Goal: Information Seeking & Learning: Compare options

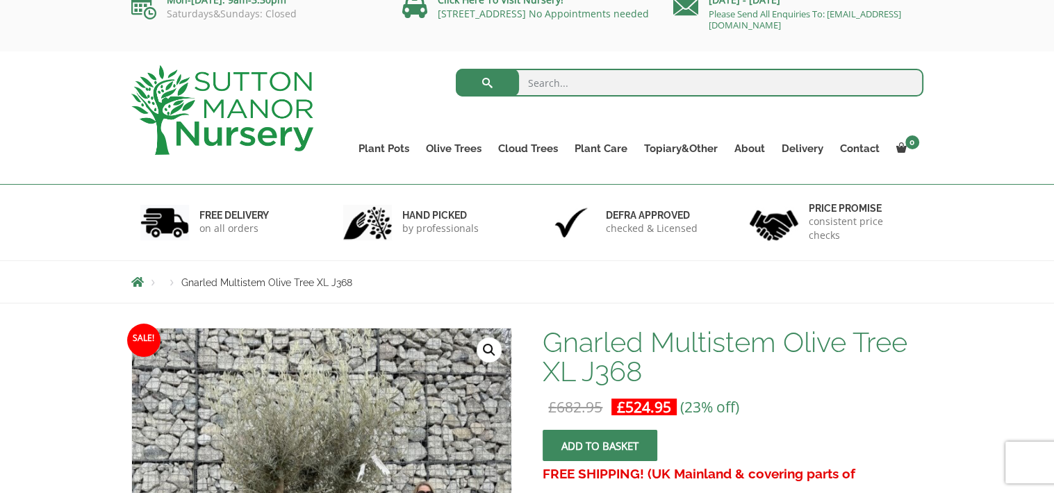
scroll to position [15, 0]
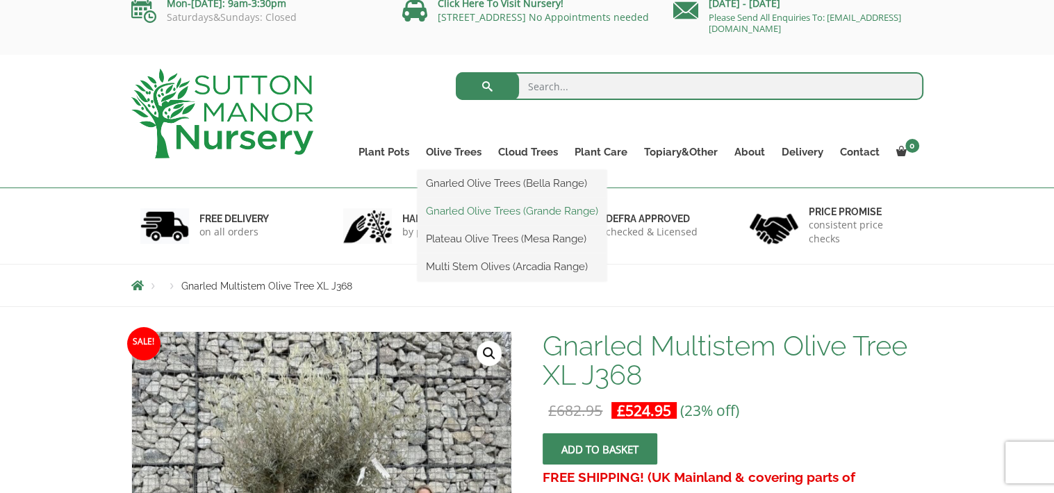
click at [465, 206] on link "Gnarled Olive Trees (Grande Range)" at bounding box center [512, 211] width 189 height 21
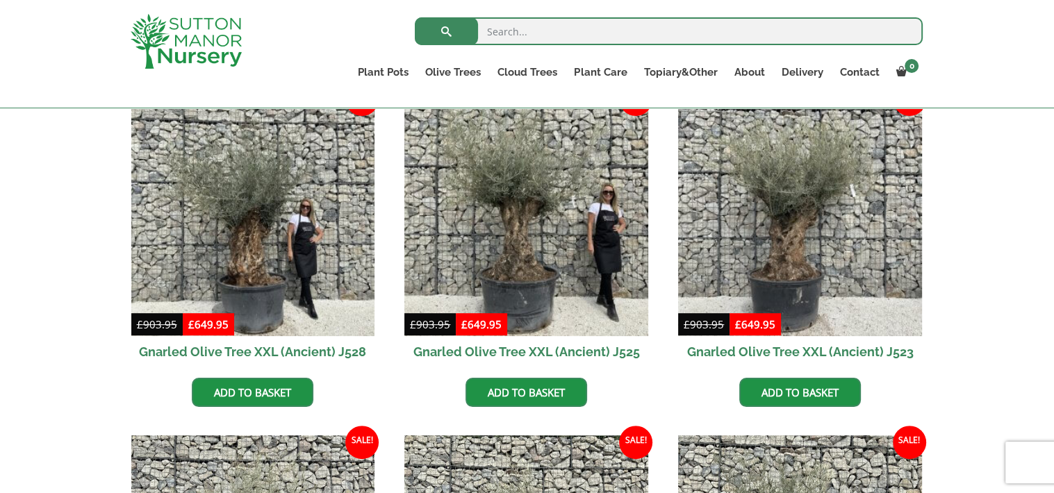
scroll to position [348, 0]
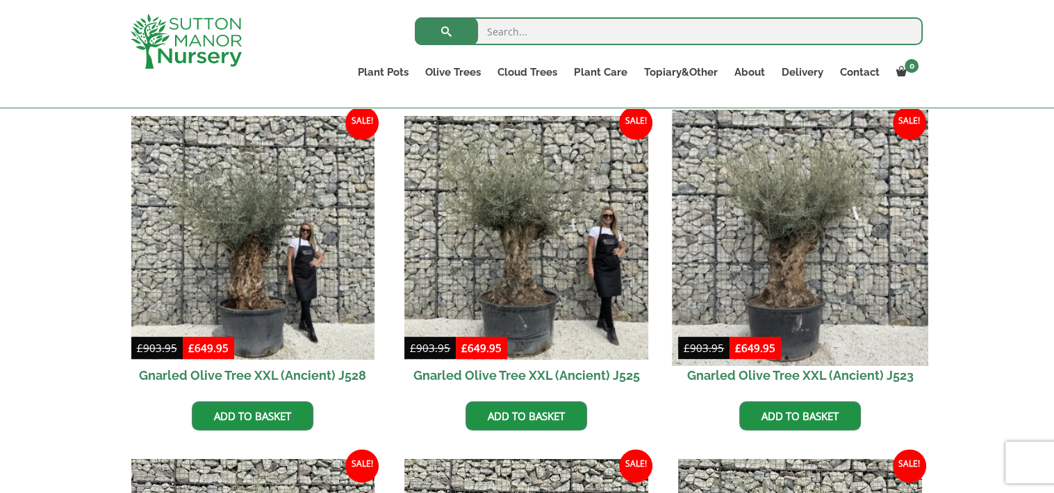
click at [772, 257] on img at bounding box center [800, 238] width 256 height 256
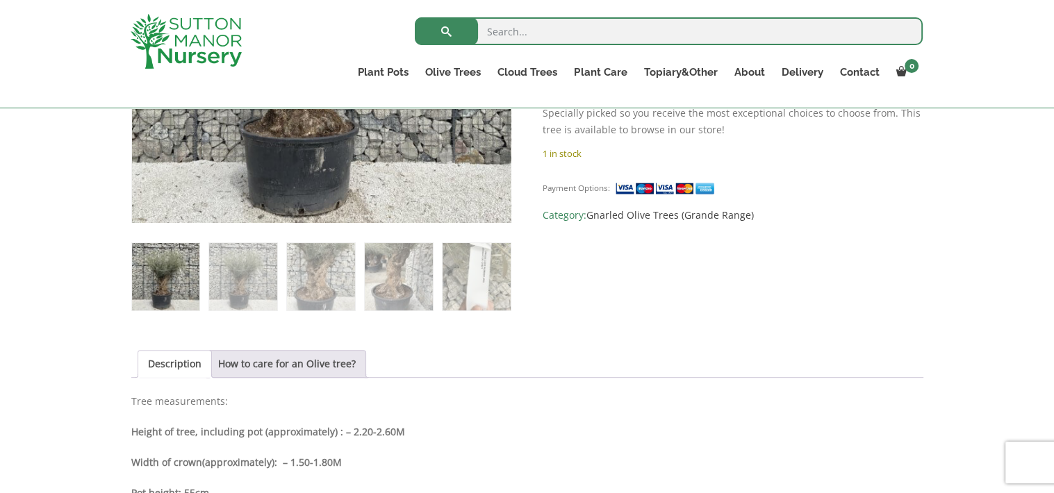
scroll to position [487, 0]
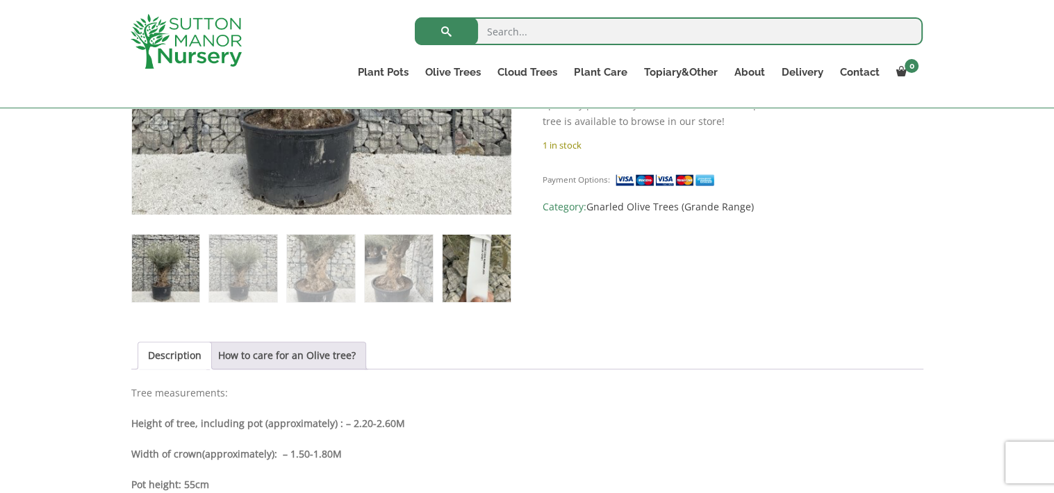
click at [484, 269] on img at bounding box center [476, 268] width 67 height 67
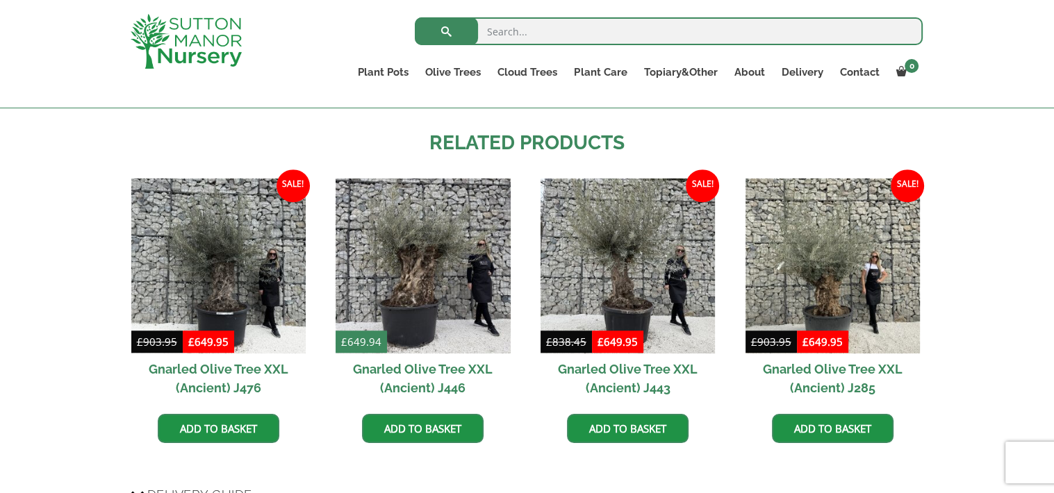
scroll to position [973, 0]
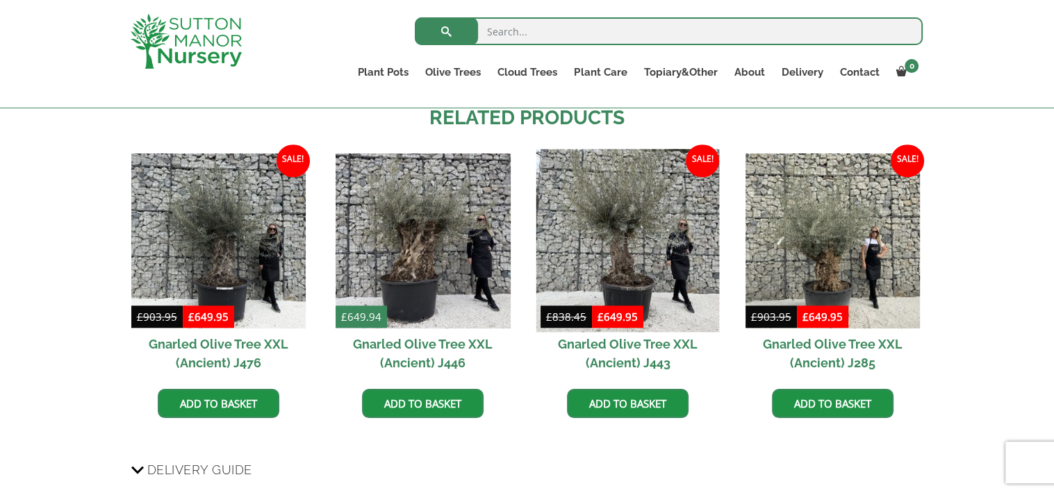
click at [620, 251] on img at bounding box center [628, 240] width 183 height 183
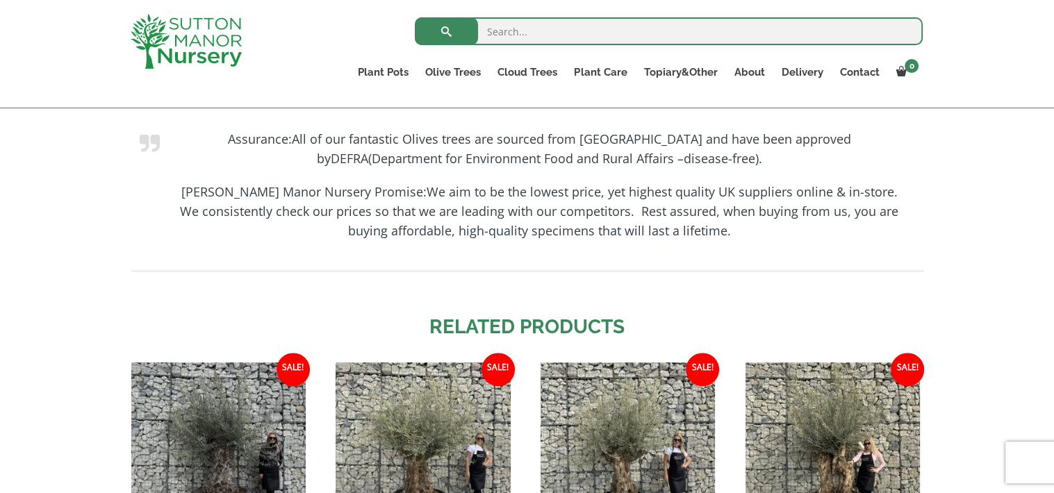
scroll to position [1251, 0]
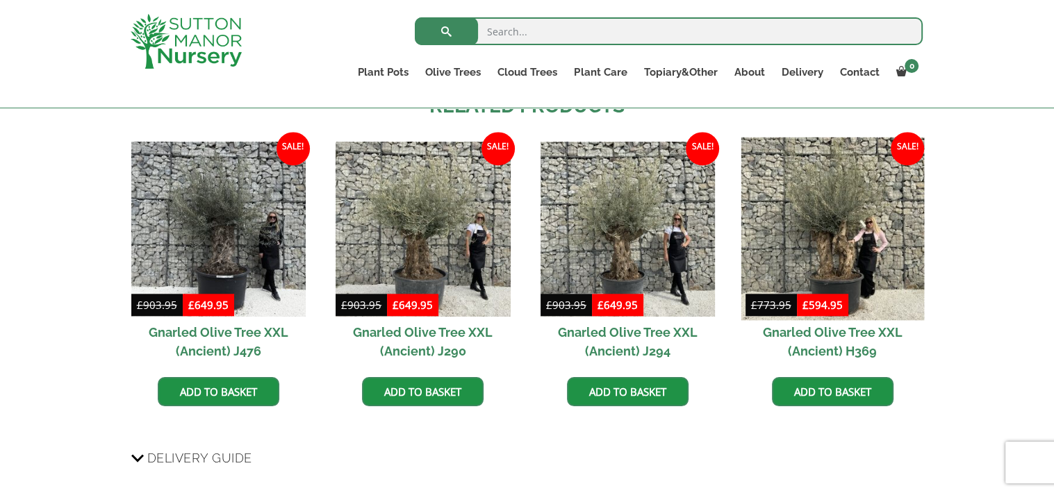
click at [819, 234] on img at bounding box center [832, 229] width 183 height 183
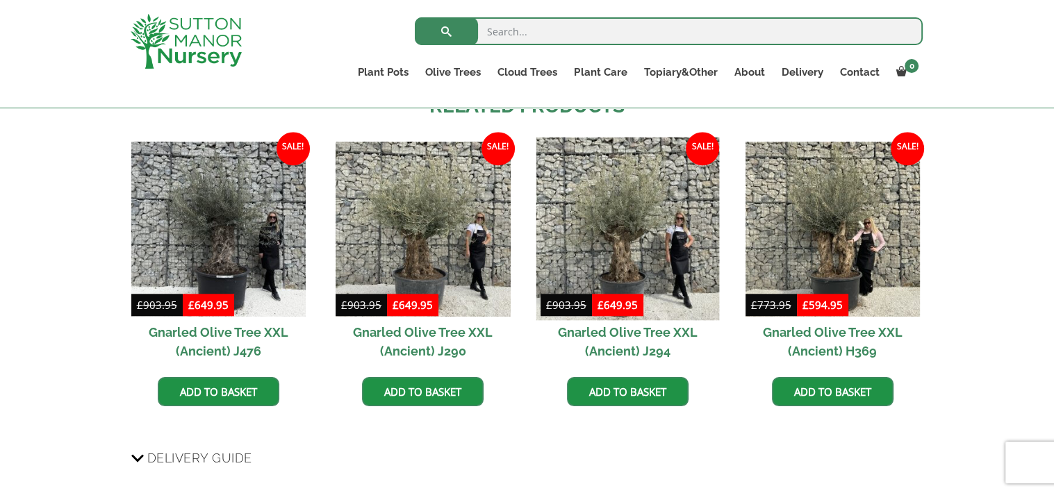
click at [609, 248] on img at bounding box center [628, 229] width 183 height 183
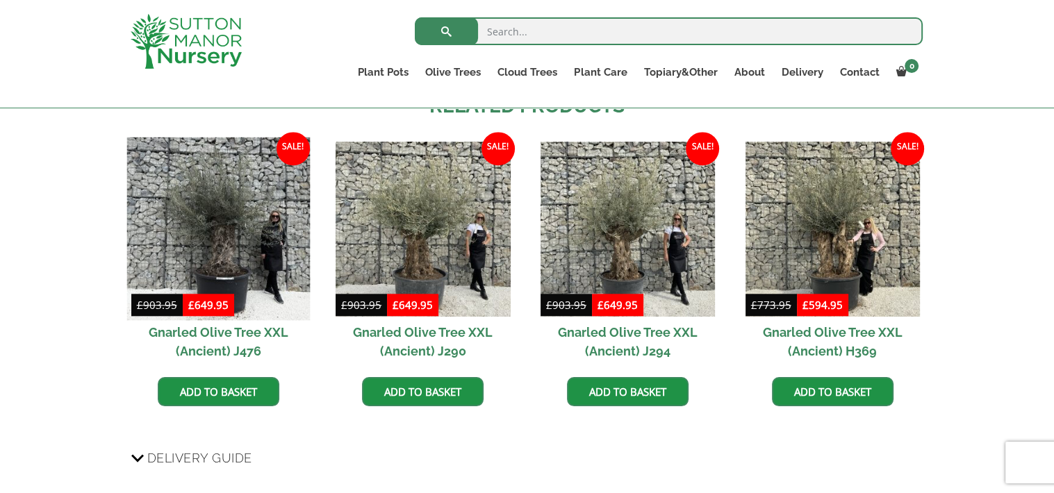
click at [218, 239] on img at bounding box center [217, 229] width 183 height 183
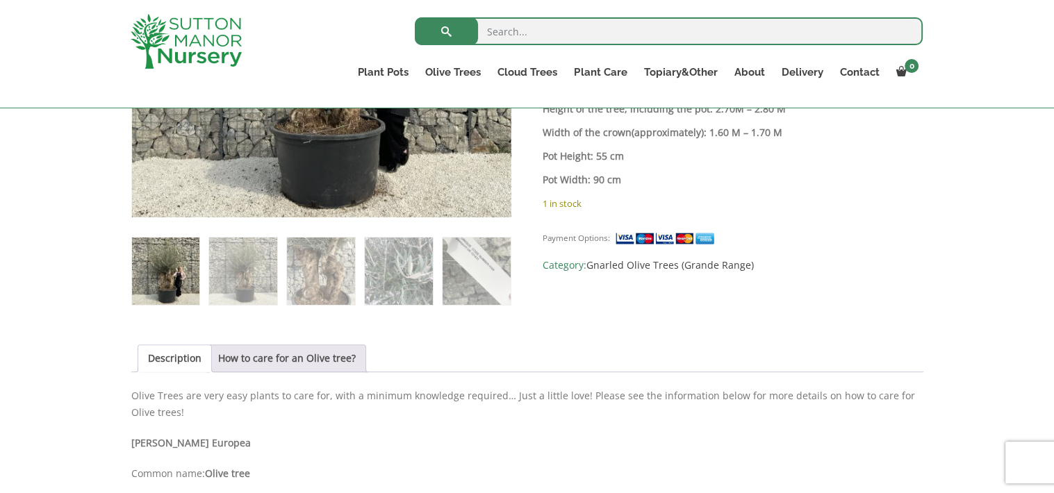
scroll to position [487, 0]
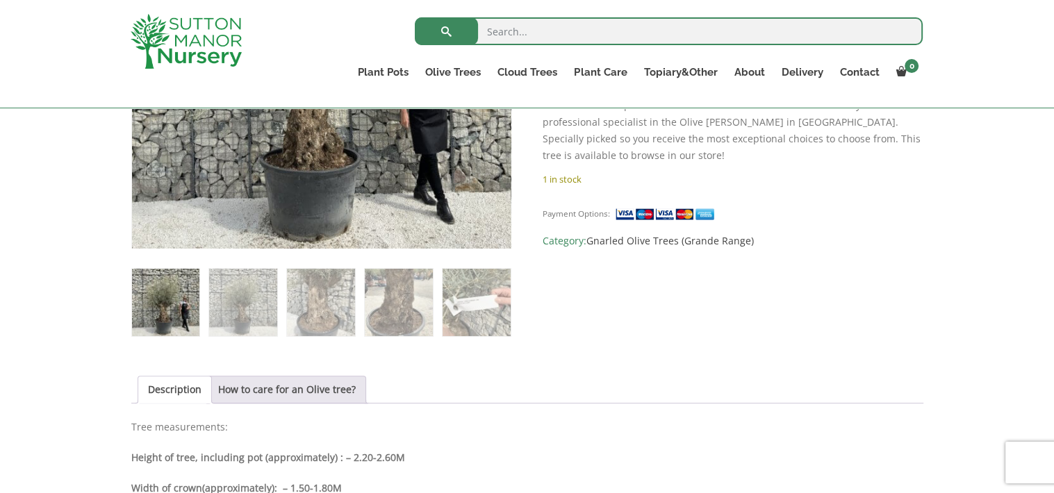
scroll to position [487, 0]
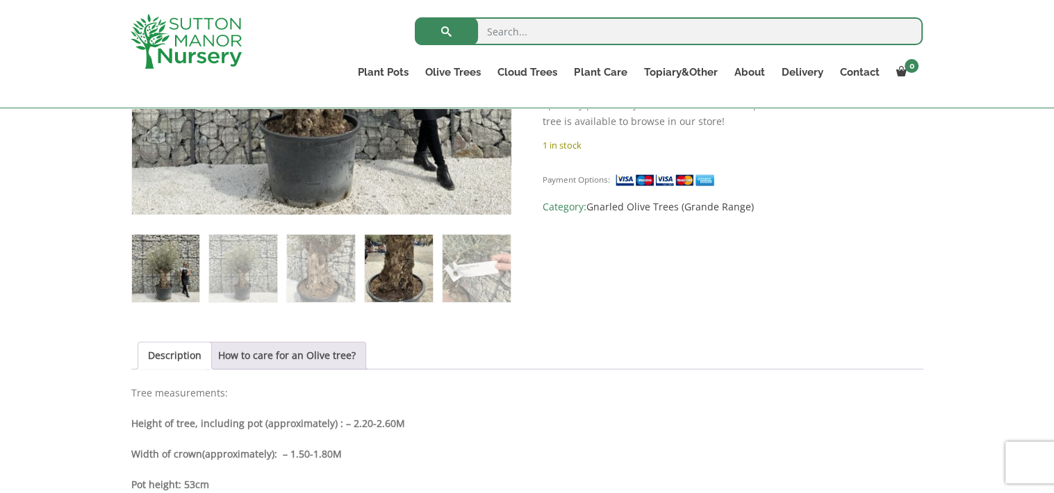
click at [393, 266] on img at bounding box center [398, 268] width 67 height 67
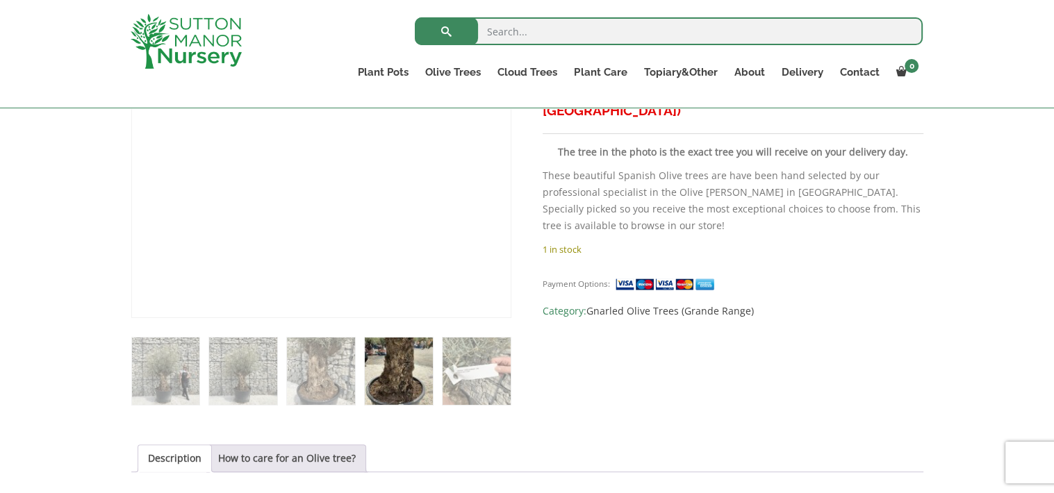
scroll to position [417, 0]
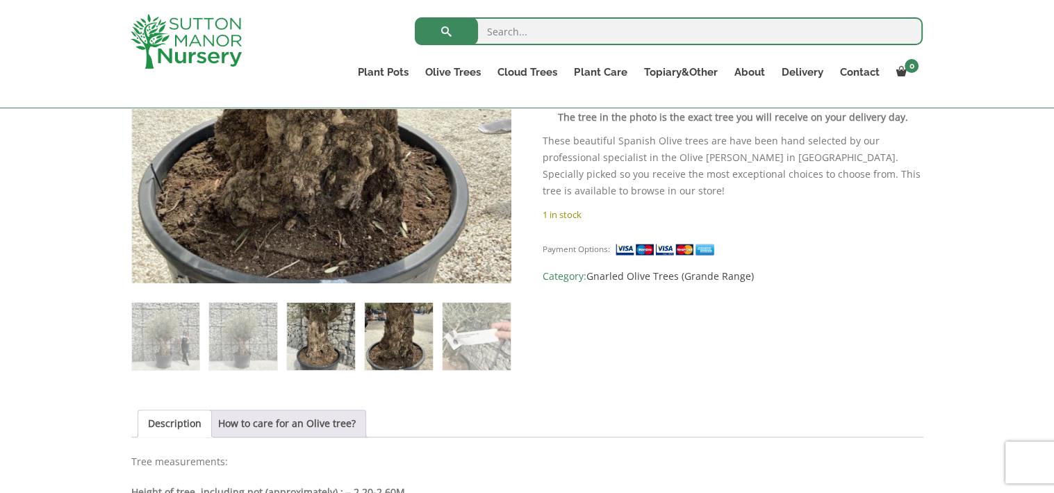
click at [331, 329] on img at bounding box center [320, 336] width 67 height 67
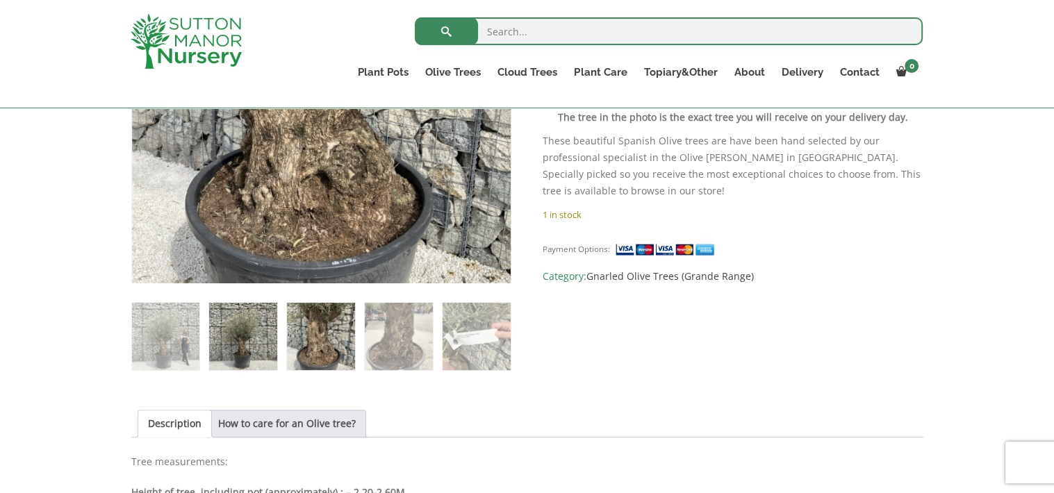
click at [238, 326] on img at bounding box center [242, 336] width 67 height 67
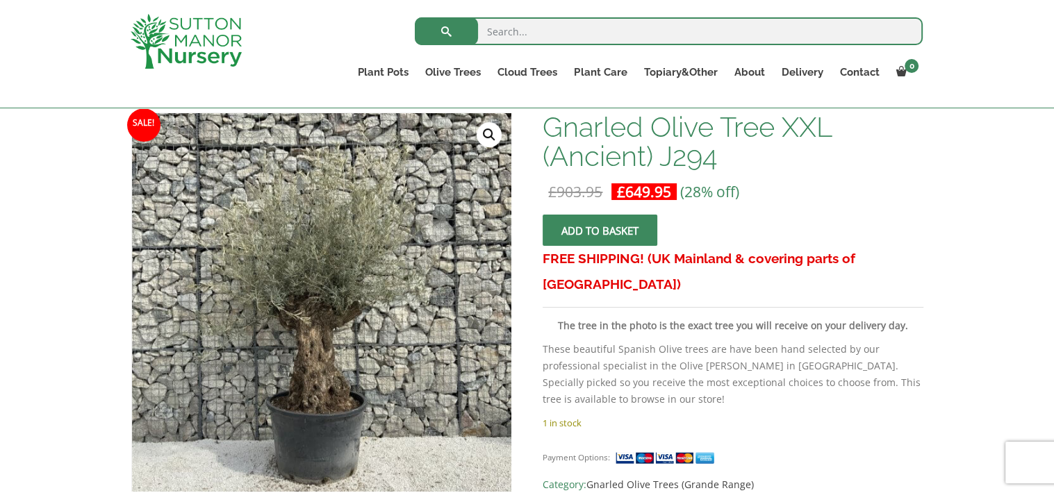
scroll to position [139, 0]
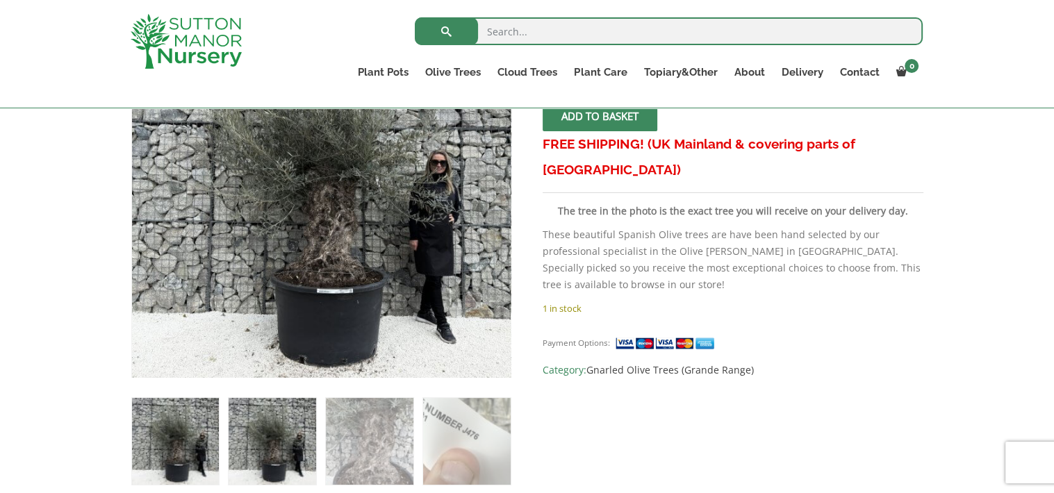
scroll to position [348, 0]
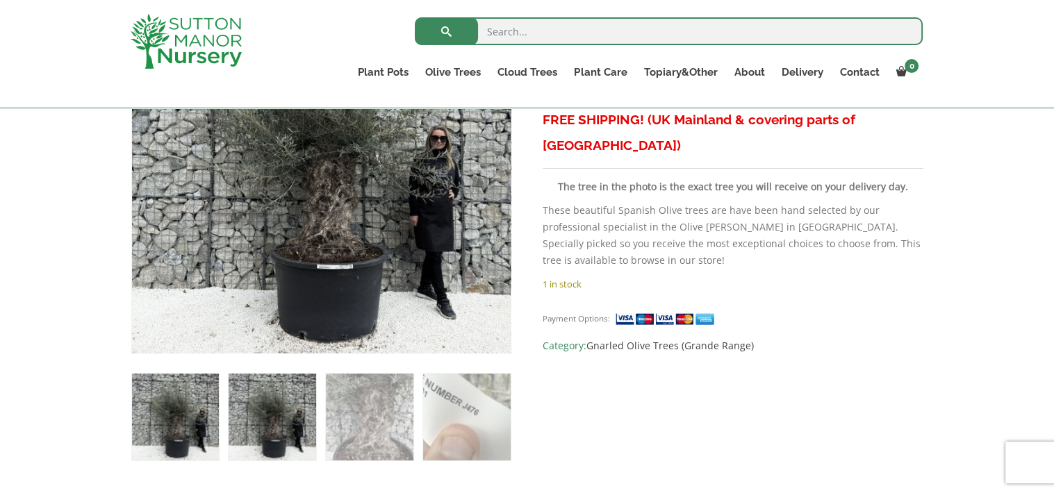
click at [275, 433] on img at bounding box center [272, 417] width 87 height 87
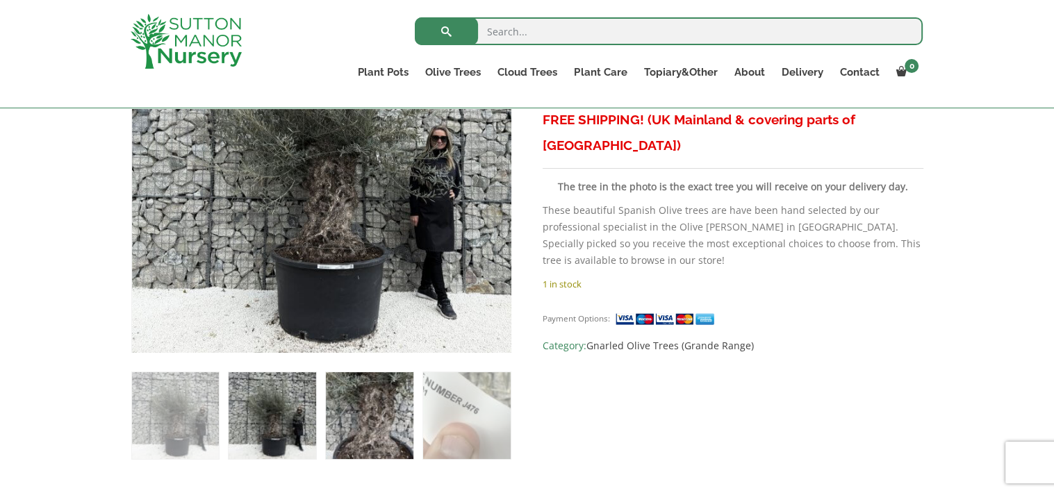
click at [343, 409] on img at bounding box center [369, 416] width 87 height 87
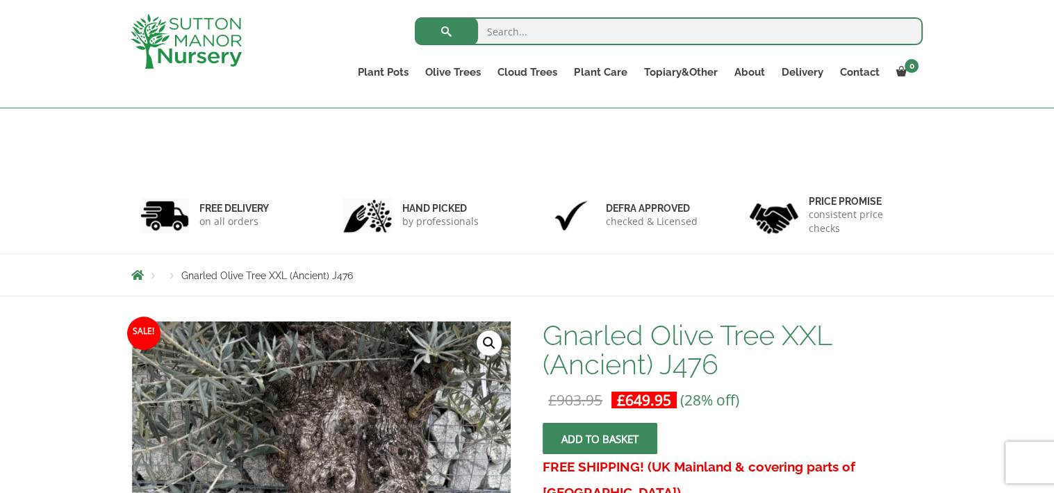
scroll to position [0, 0]
